Goal: Navigation & Orientation: Find specific page/section

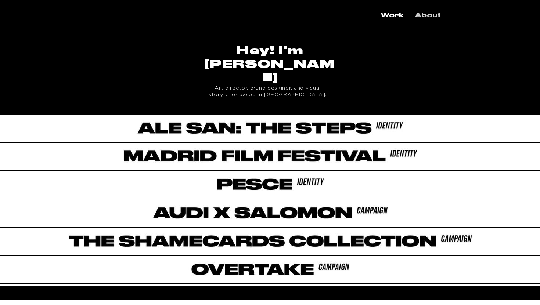
click at [423, 19] on p "About" at bounding box center [428, 15] width 33 height 13
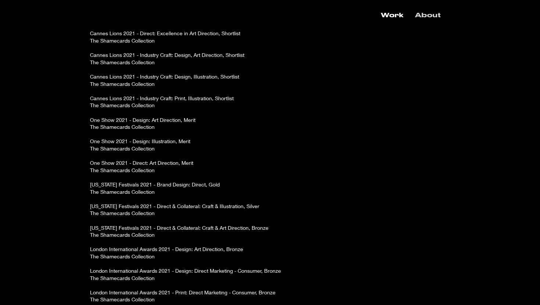
scroll to position [717, 0]
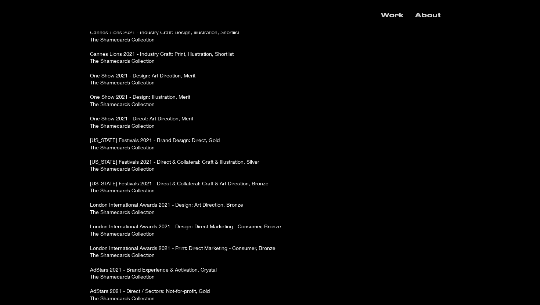
click at [398, 15] on p "Work" at bounding box center [393, 15] width 30 height 13
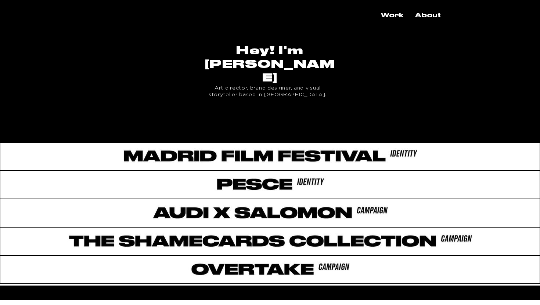
click at [328, 114] on div at bounding box center [270, 126] width 540 height 25
